Goal: Task Accomplishment & Management: Manage account settings

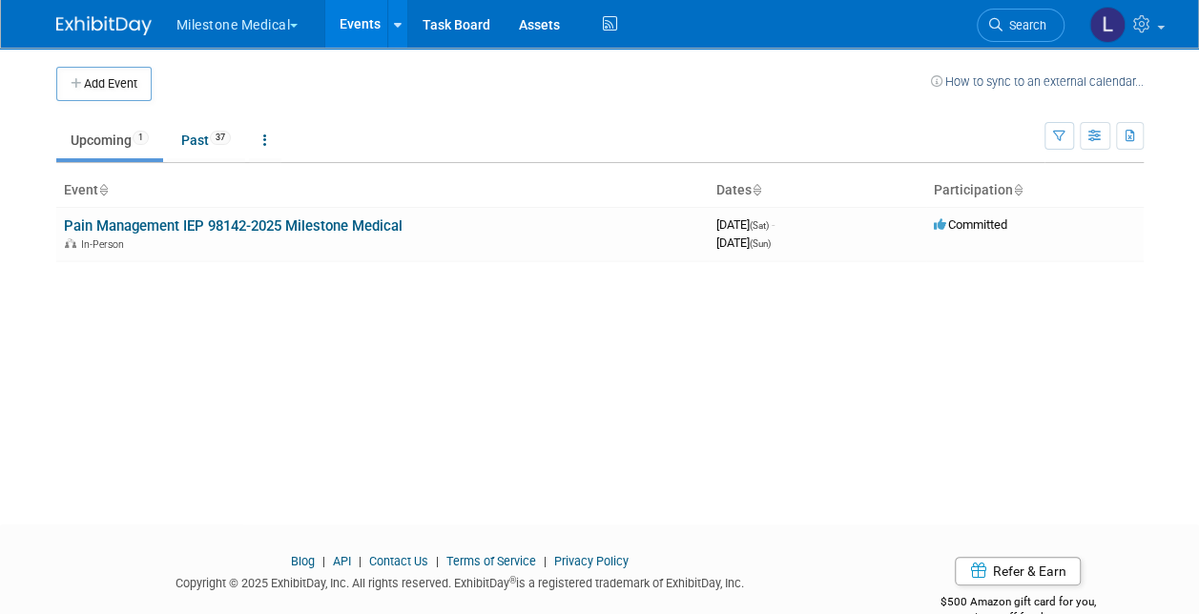
click at [223, 31] on button "Milestone Medical" at bounding box center [249, 21] width 148 height 42
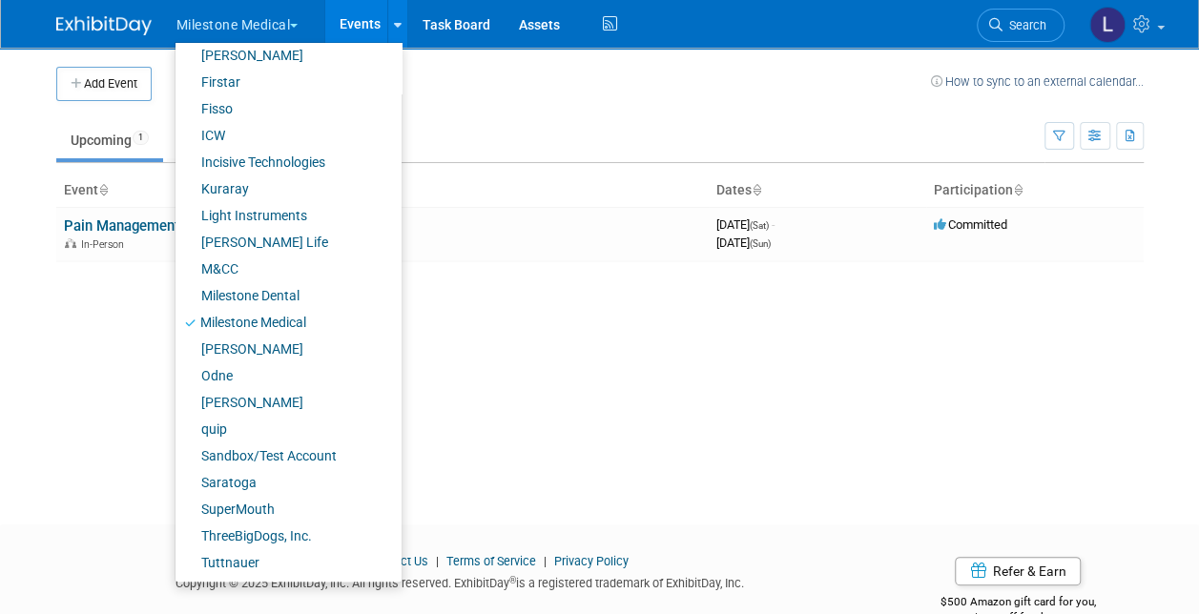
scroll to position [44, 0]
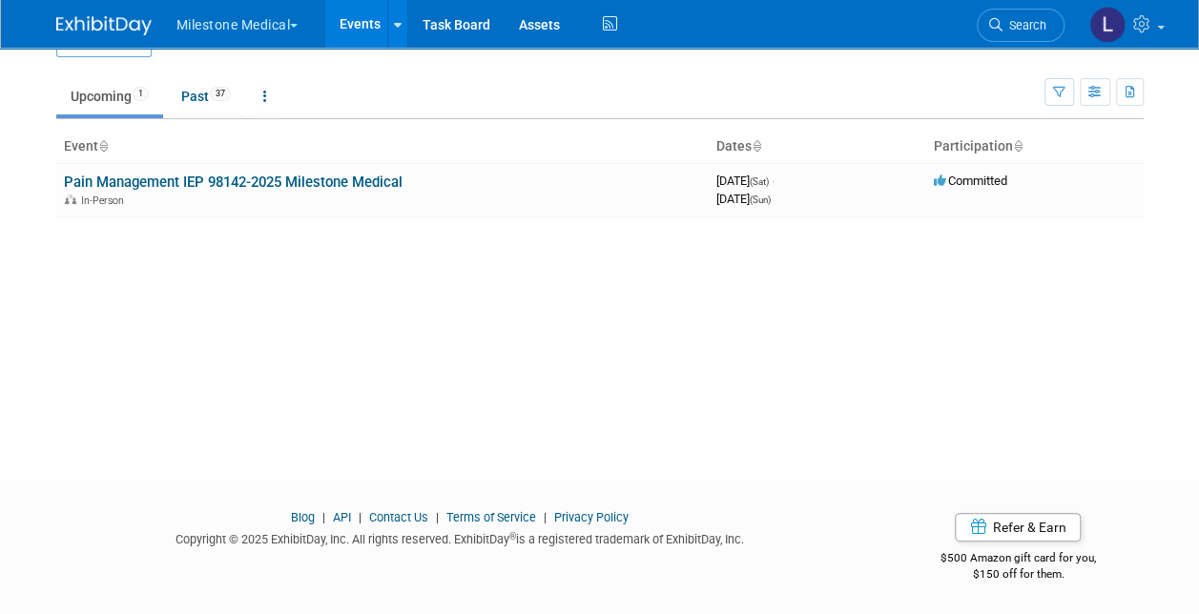
click at [269, 31] on button "Milestone Medical" at bounding box center [249, 21] width 148 height 42
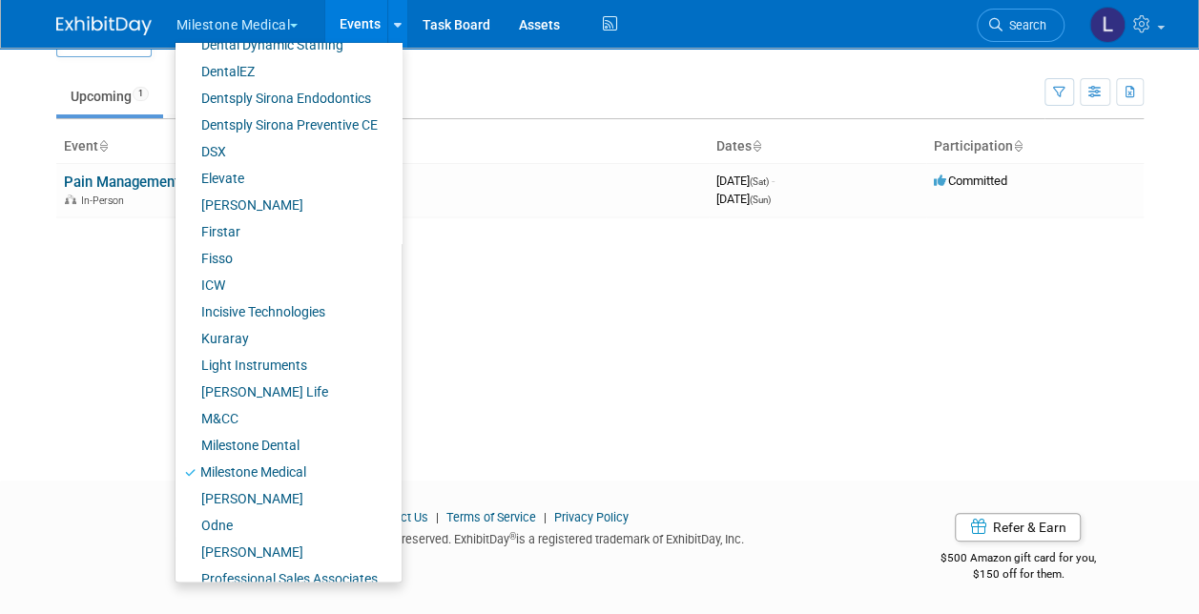
scroll to position [382, 0]
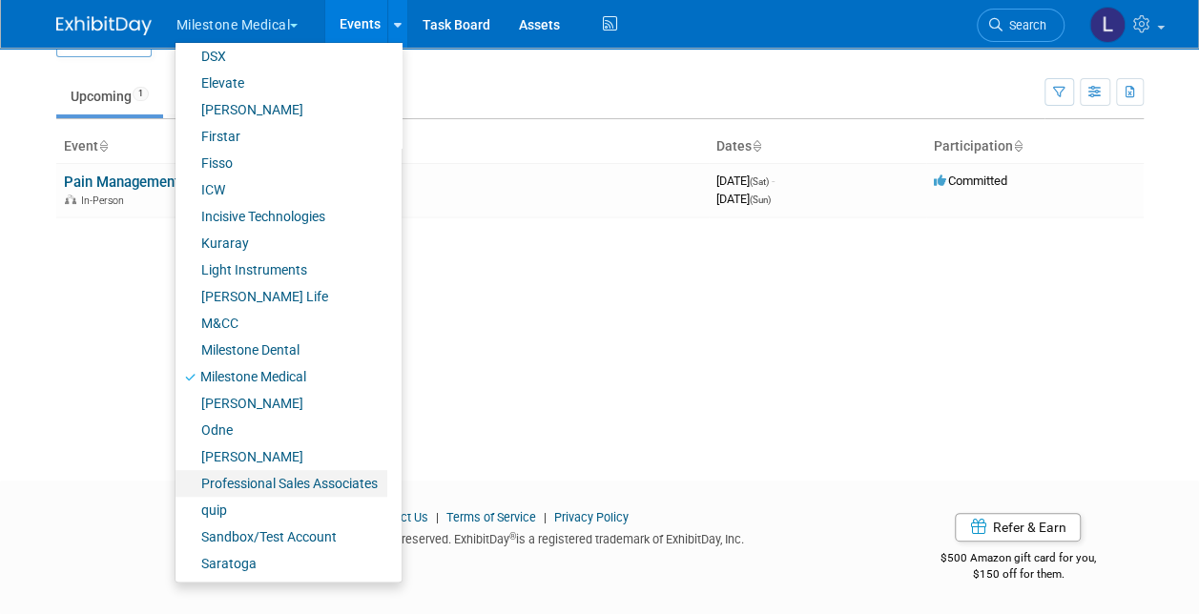
click at [269, 483] on link "Professional Sales Associates" at bounding box center [282, 483] width 212 height 27
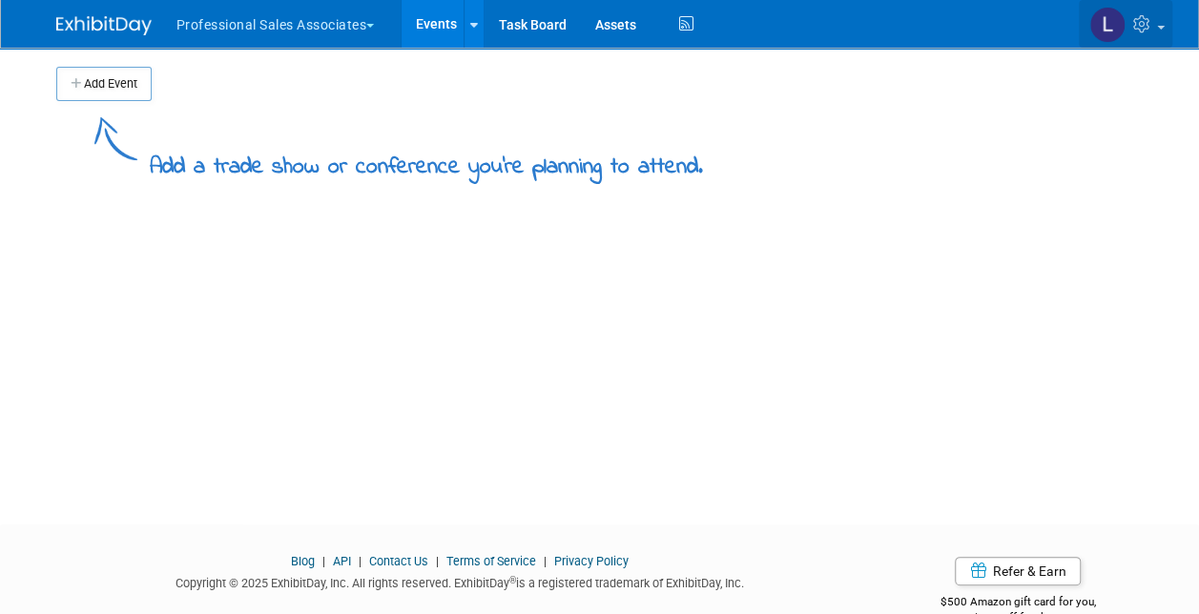
click at [1132, 24] on link at bounding box center [1125, 24] width 93 height 48
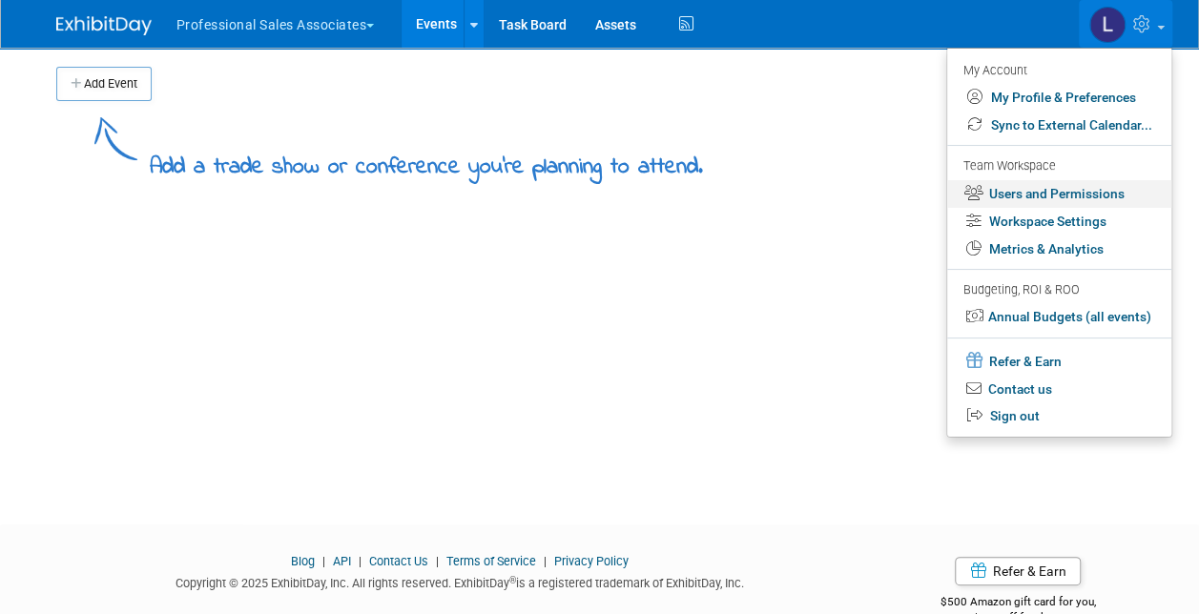
click at [1064, 197] on link "Users and Permissions" at bounding box center [1059, 194] width 224 height 28
